Goal: Task Accomplishment & Management: Manage account settings

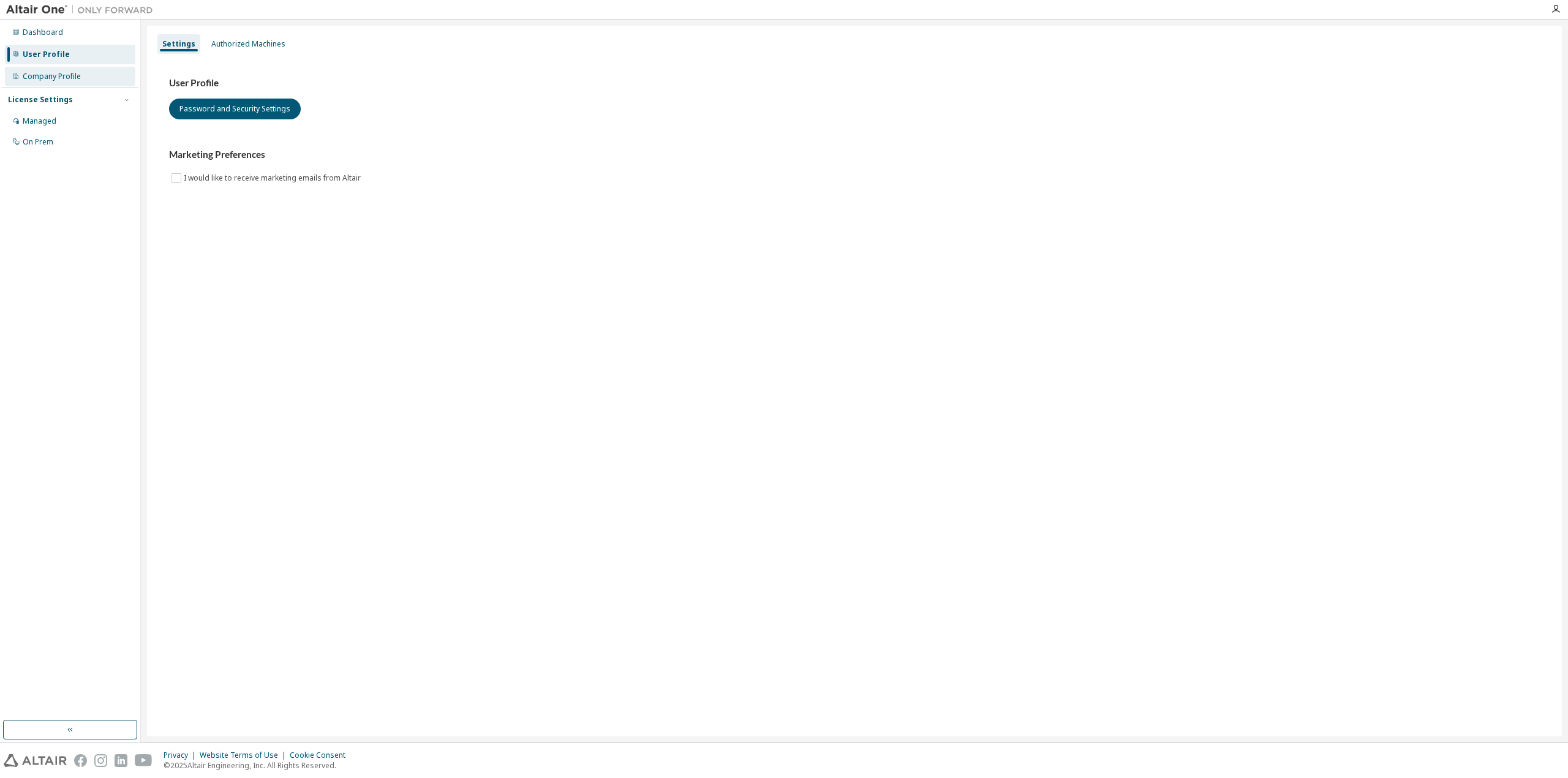
click at [74, 78] on div "Company Profile" at bounding box center [51, 76] width 58 height 10
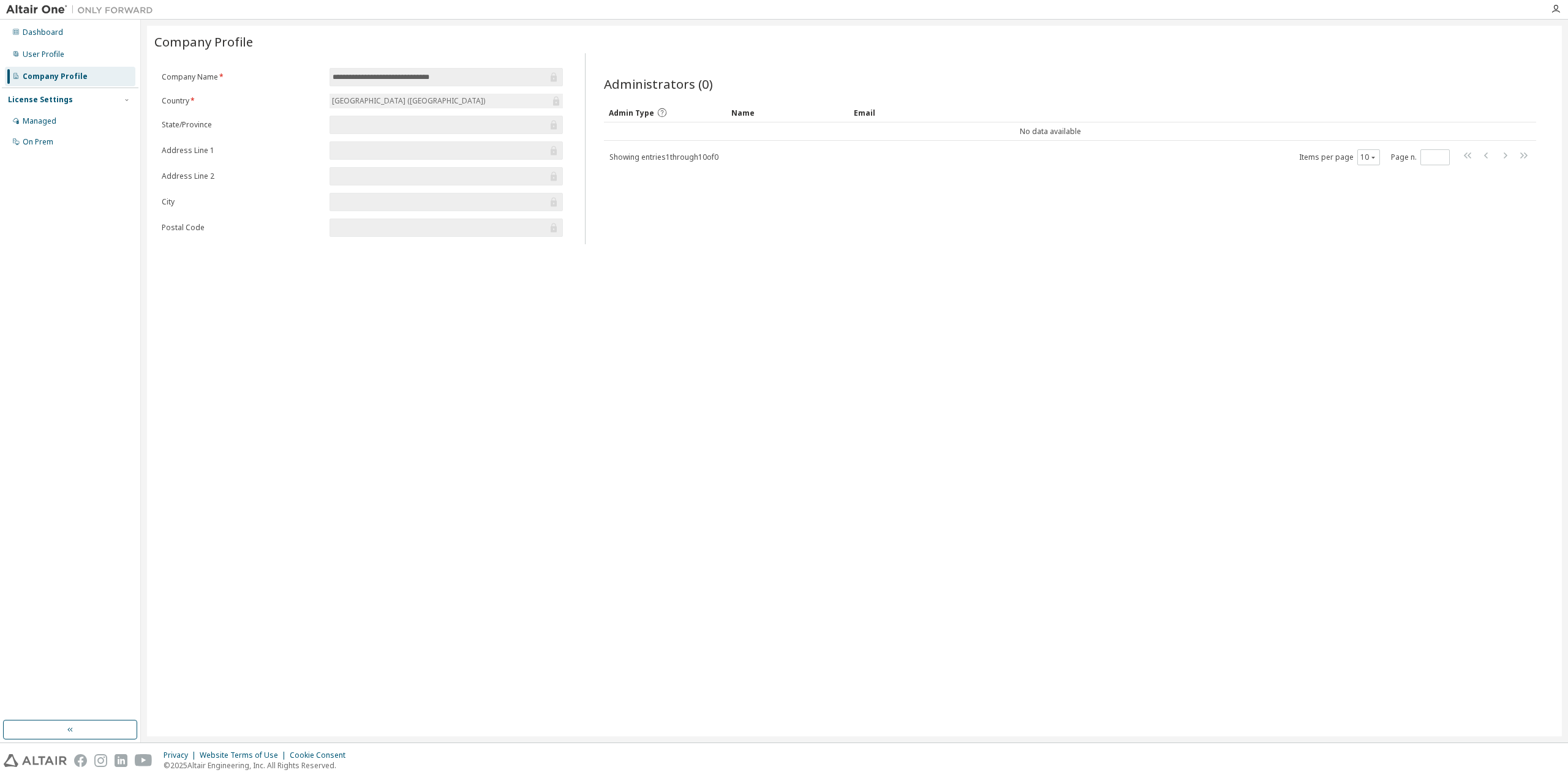
click at [78, 99] on div "License Settings" at bounding box center [70, 100] width 124 height 11
click at [68, 117] on div "Managed" at bounding box center [70, 121] width 130 height 20
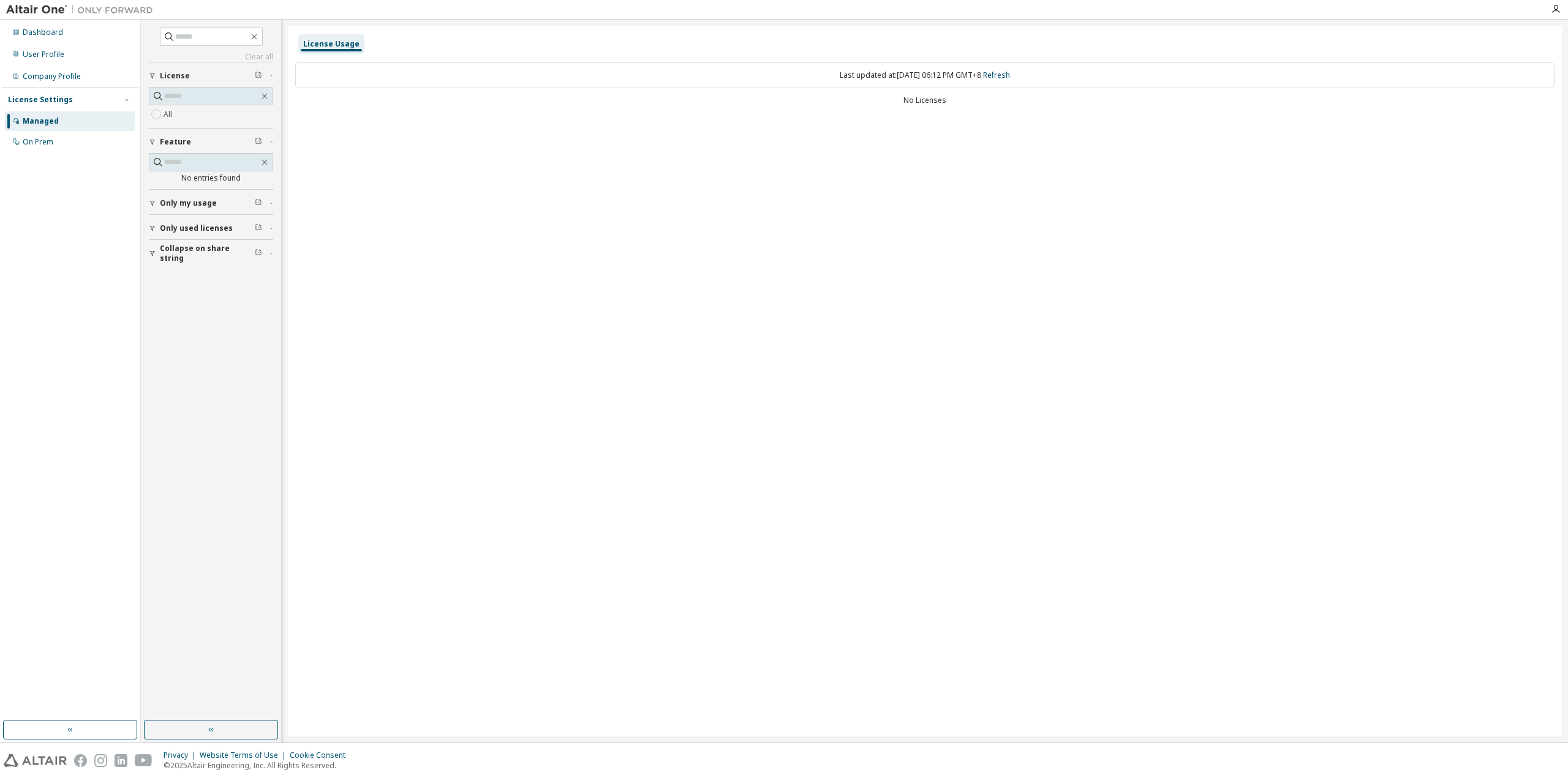
click at [653, 81] on div "Last updated at: Mon 2025-10-13 06:12 PM GMT+8 Refresh" at bounding box center [925, 76] width 1259 height 26
click at [448, 76] on div "Last updated at: Mon 2025-10-13 06:12 PM GMT+8 Refresh" at bounding box center [925, 76] width 1259 height 26
click at [949, 98] on div "No Licenses" at bounding box center [925, 100] width 1259 height 10
click at [938, 96] on div "No Licenses" at bounding box center [925, 100] width 1259 height 10
click at [171, 95] on input "text" at bounding box center [211, 96] width 95 height 12
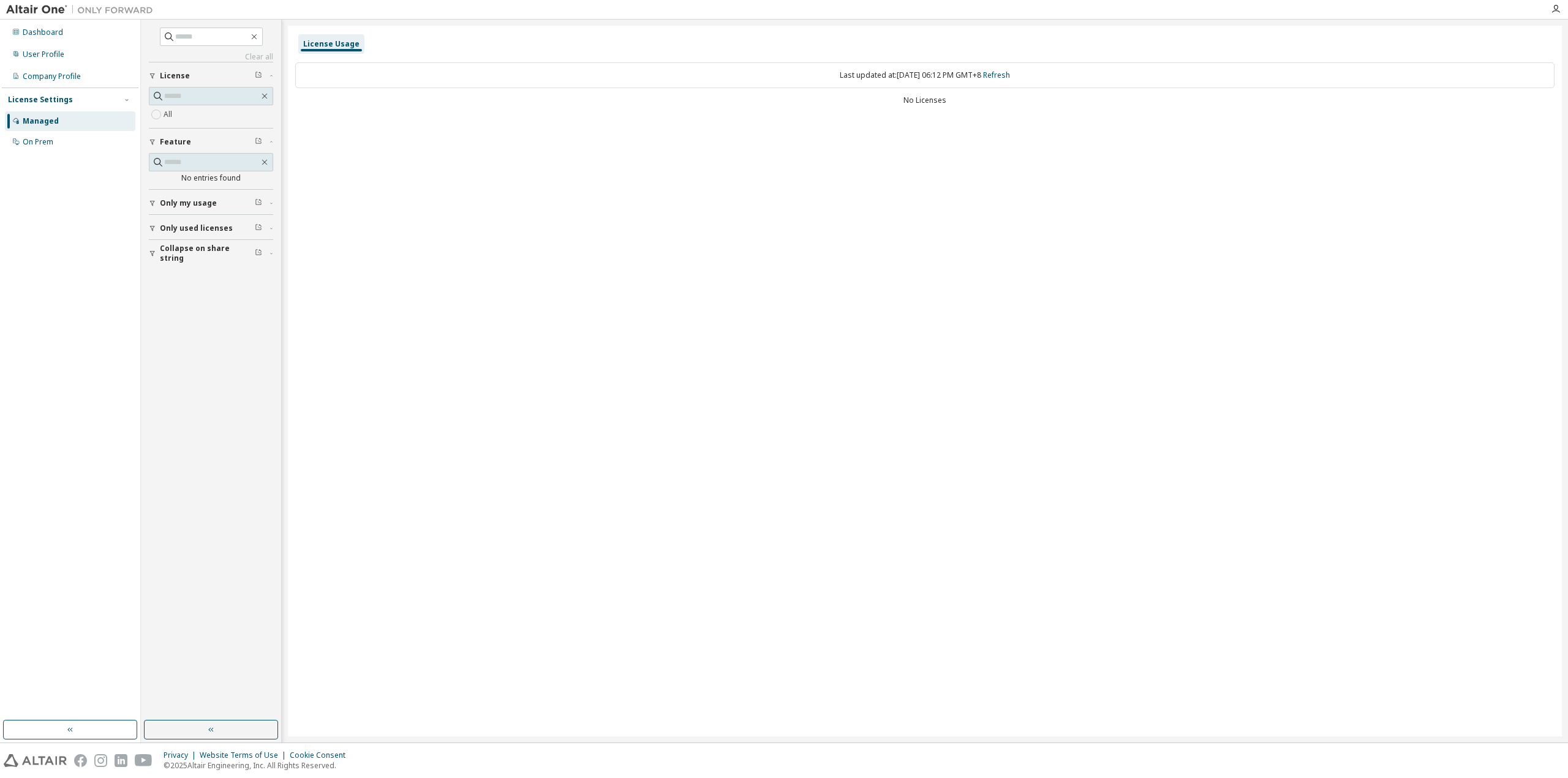
click at [434, 194] on div "License Usage Last updated at: Mon 2025-10-13 06:12 PM GMT+8 Refresh No Licenses" at bounding box center [925, 381] width 1274 height 711
click at [218, 205] on div "Only my usage" at bounding box center [214, 203] width 110 height 10
click at [171, 219] on label "Yes" at bounding box center [171, 222] width 15 height 15
click at [194, 256] on button "Only used licenses" at bounding box center [211, 264] width 124 height 27
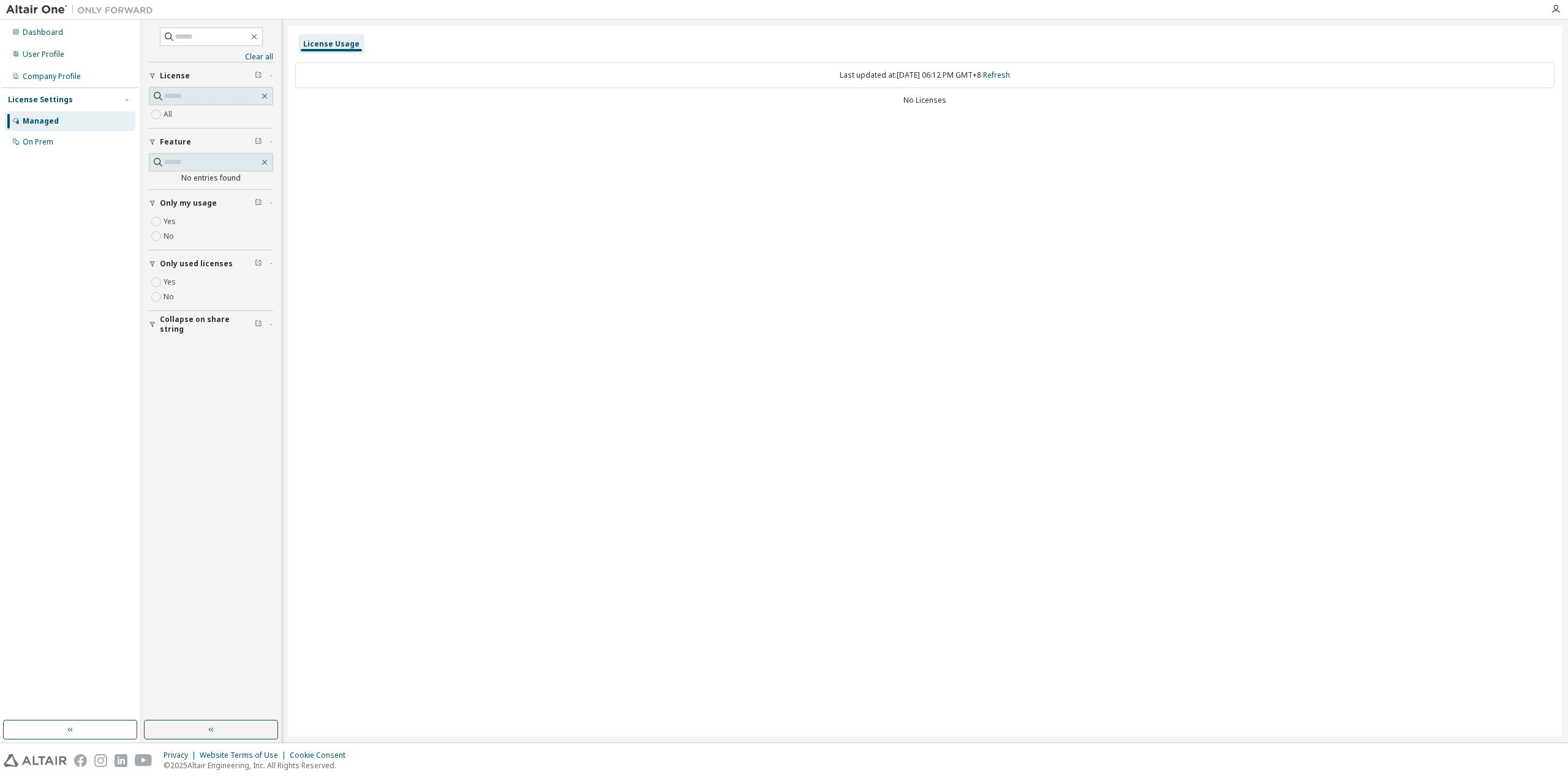
click at [195, 255] on button "Only used licenses" at bounding box center [211, 264] width 124 height 27
click at [158, 213] on div "Only my usage Yes No" at bounding box center [211, 219] width 124 height 61
click at [190, 93] on input "text" at bounding box center [211, 96] width 95 height 12
paste input "**********"
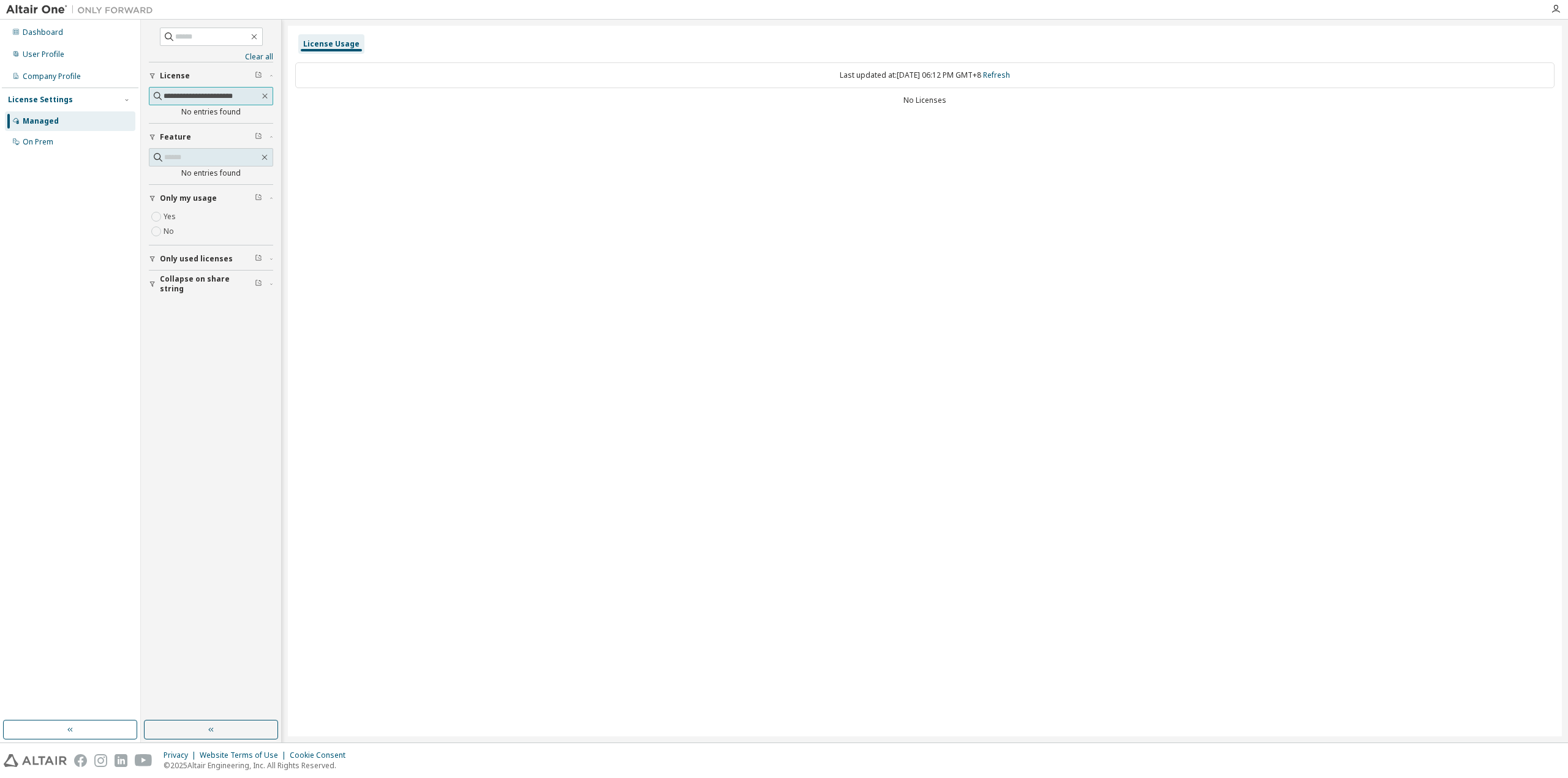
type input "**********"
click at [267, 98] on icon "button" at bounding box center [265, 96] width 9 height 10
click at [338, 77] on div "Last updated at: Mon 2025-10-13 06:12 PM GMT+8 Refresh" at bounding box center [925, 76] width 1259 height 26
click at [269, 201] on icon "button" at bounding box center [271, 203] width 8 height 3
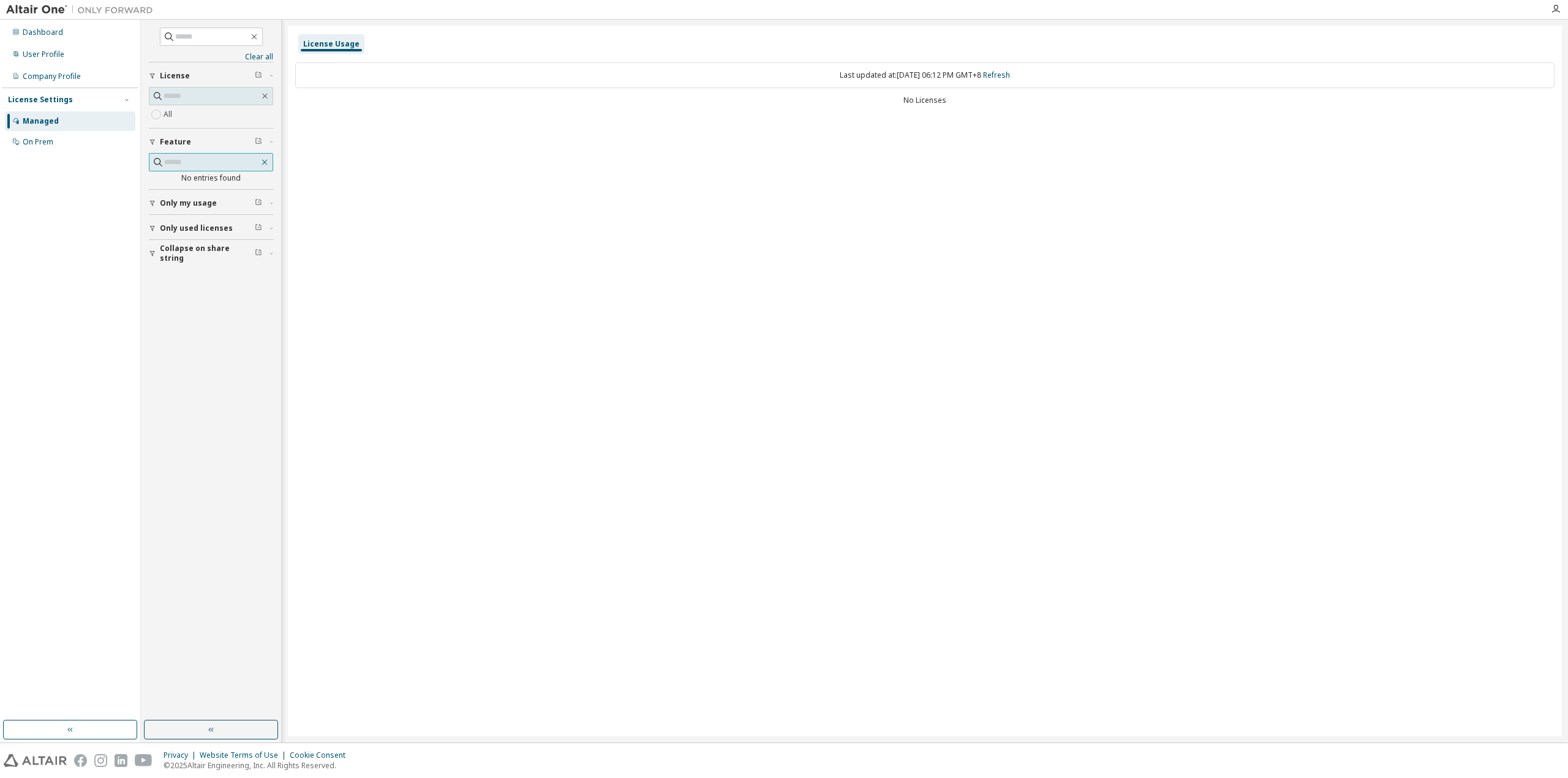
click at [261, 164] on icon "button" at bounding box center [265, 162] width 10 height 10
click at [58, 141] on div "On Prem" at bounding box center [70, 142] width 130 height 20
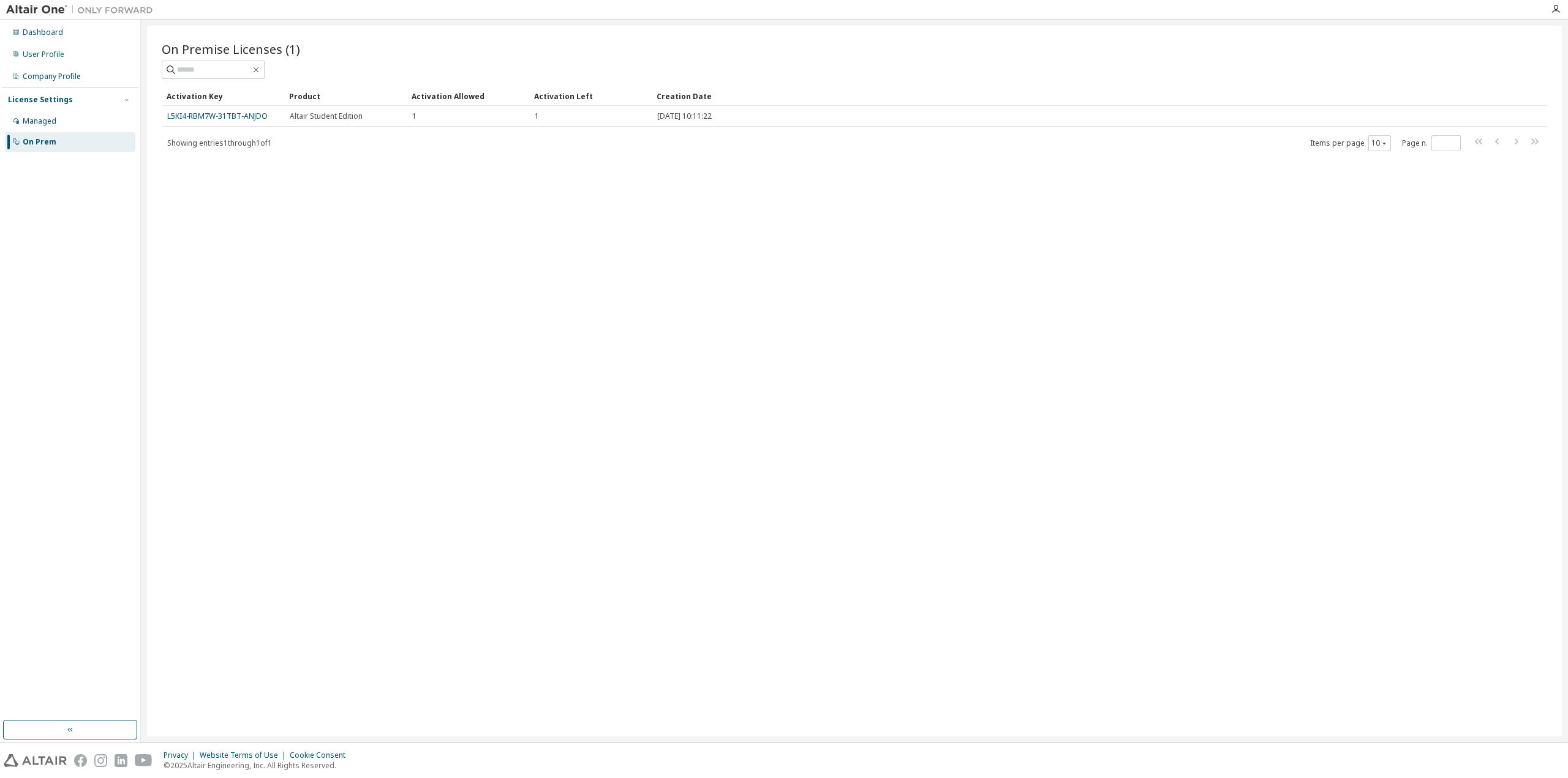
click at [238, 143] on span "Showing entries 1 through 1 of 1" at bounding box center [220, 143] width 105 height 10
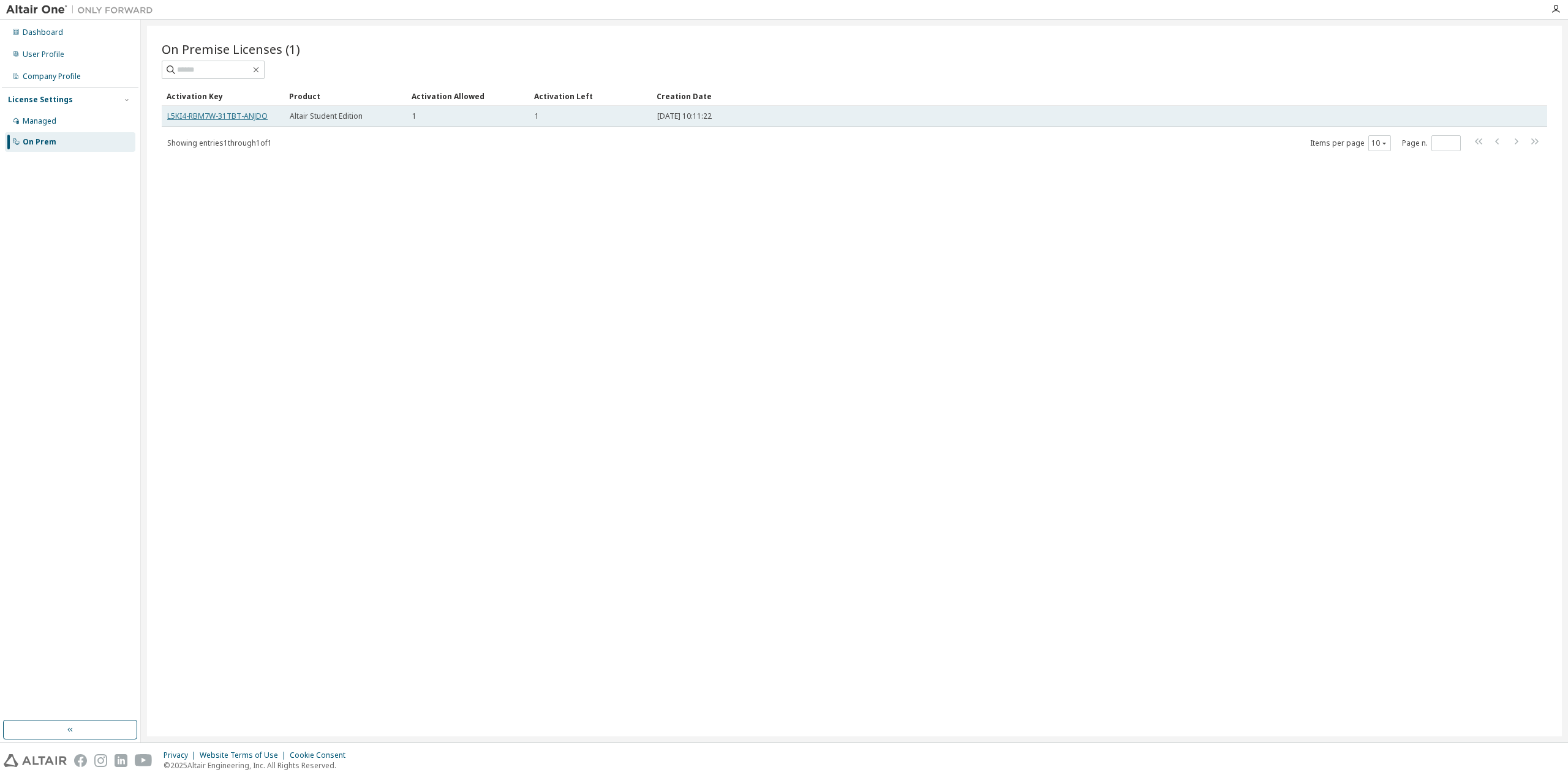
click at [228, 115] on link "L5KI4-RBM7W-31TBT-ANJDO" at bounding box center [217, 116] width 100 height 10
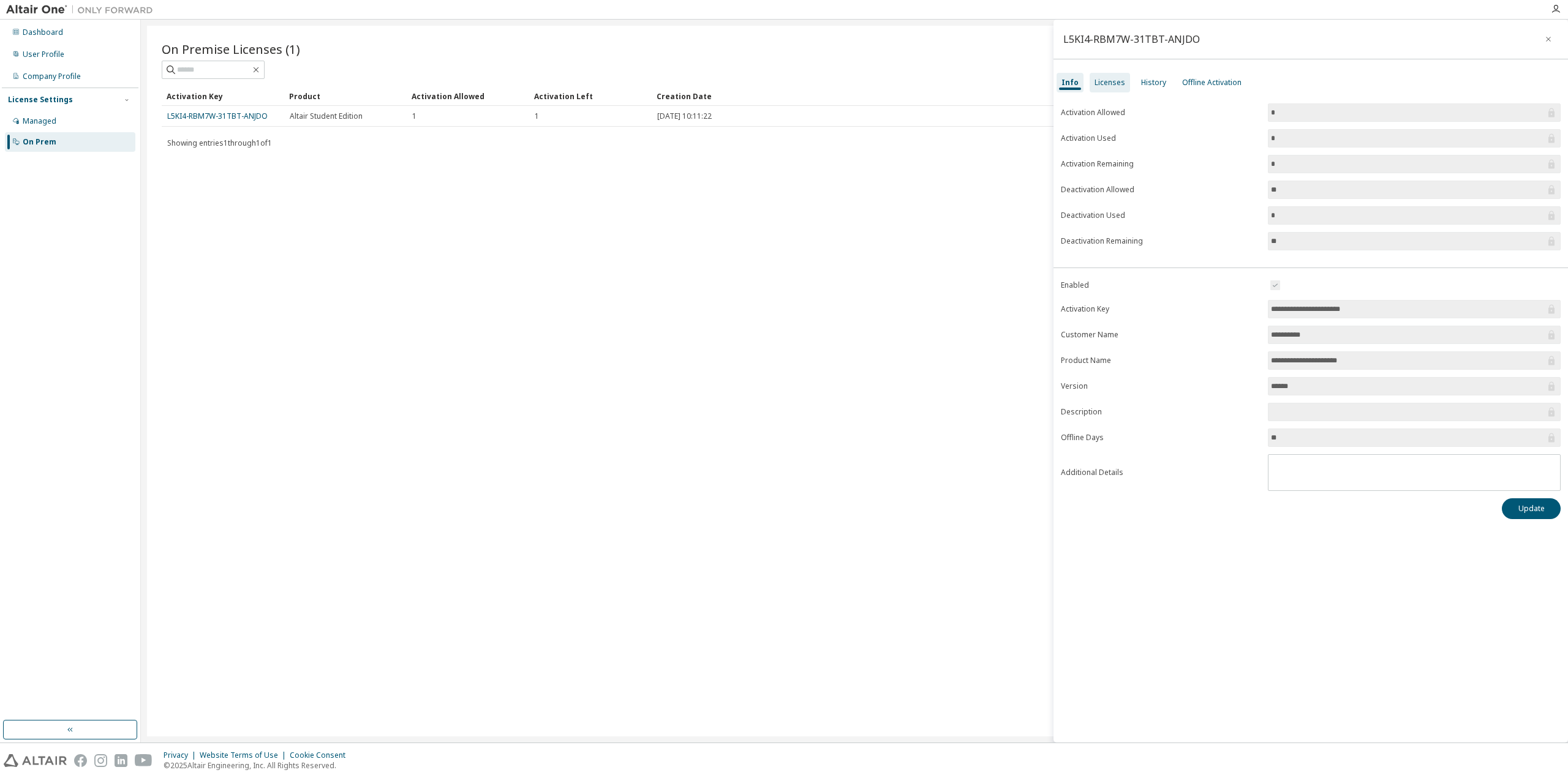
click at [1110, 82] on div "Licenses" at bounding box center [1110, 83] width 31 height 10
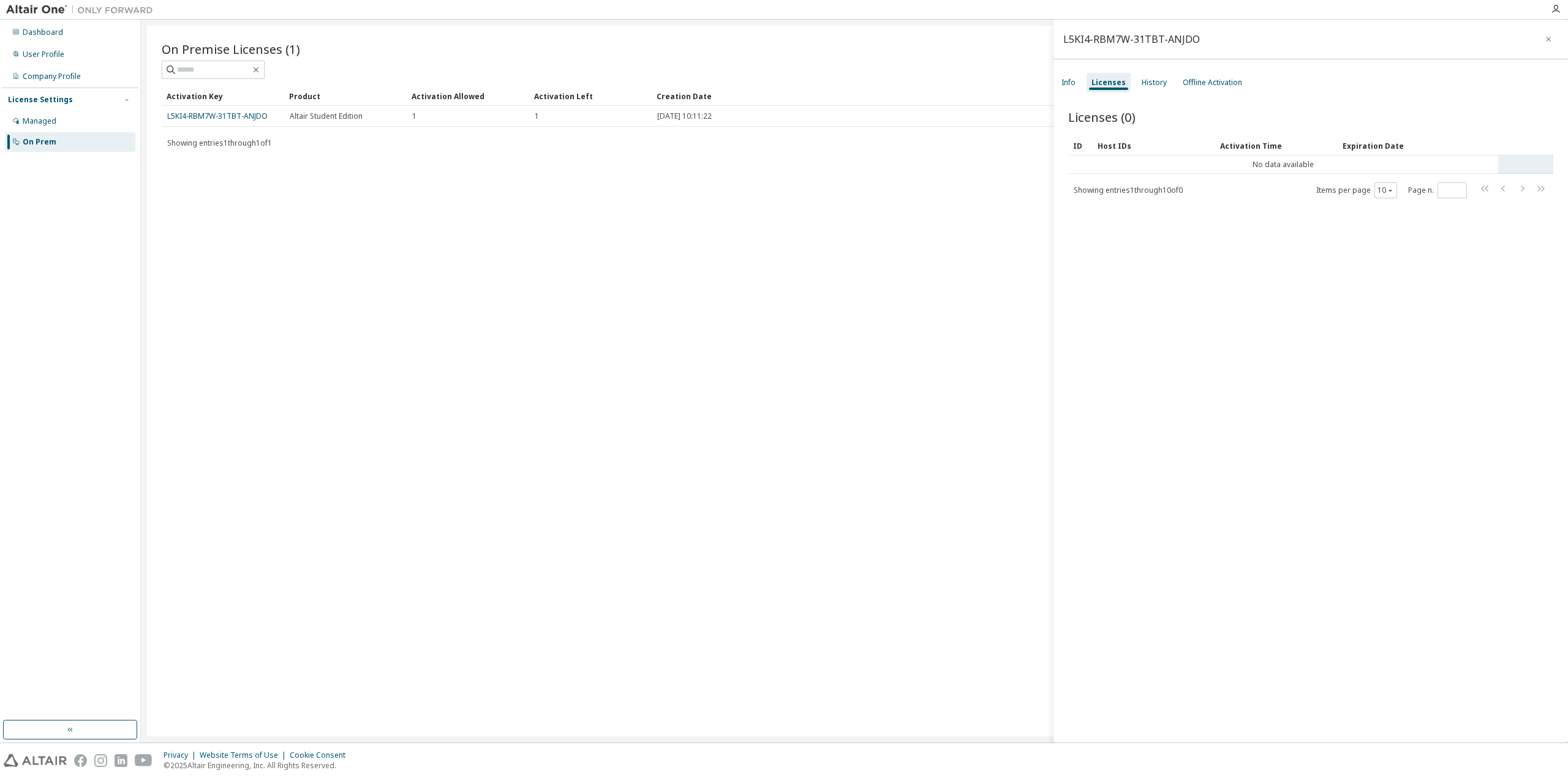
click at [1295, 167] on td "No data available" at bounding box center [1283, 164] width 430 height 18
click at [1273, 169] on td "No data available" at bounding box center [1283, 164] width 430 height 18
click at [1080, 76] on div "Info" at bounding box center [1068, 83] width 24 height 20
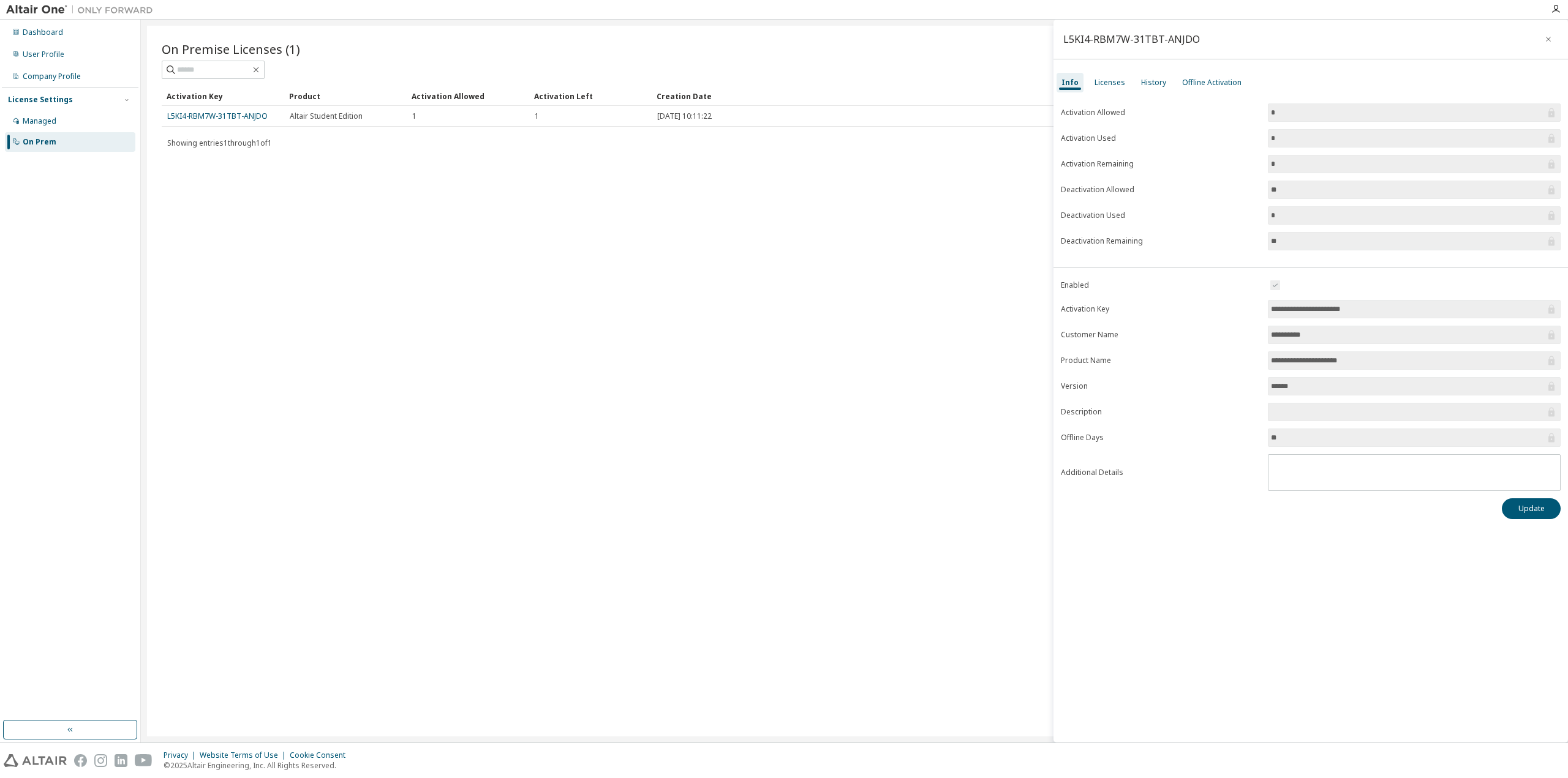
click at [429, 261] on div "On Premise Licenses (1) Clear Load Save Save As Field Operator Value Select fil…" at bounding box center [855, 381] width 1415 height 711
click at [1102, 78] on div "Licenses" at bounding box center [1110, 83] width 31 height 10
